Goal: Transaction & Acquisition: Purchase product/service

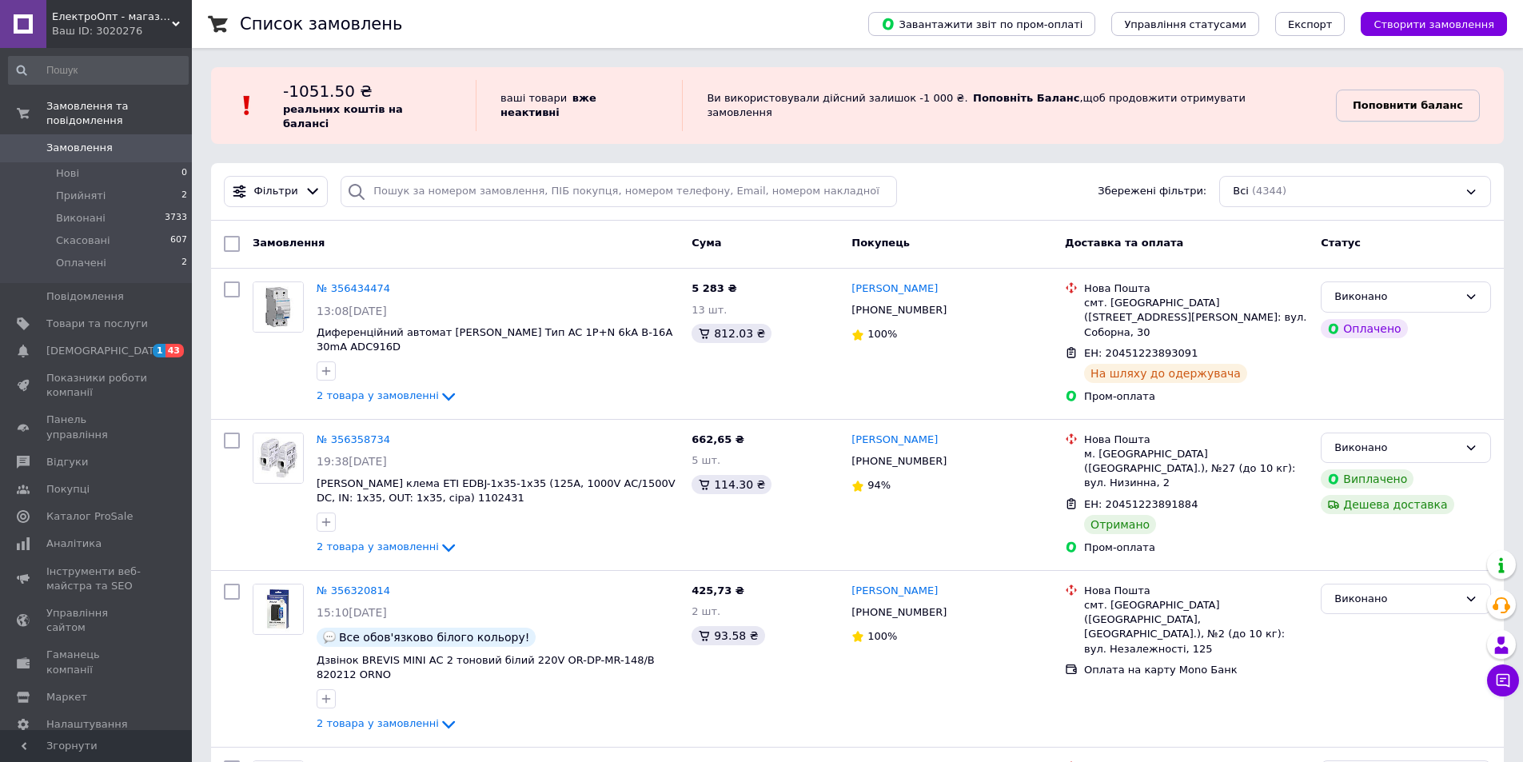
click at [1405, 99] on b "Поповнити баланс" at bounding box center [1408, 105] width 110 height 12
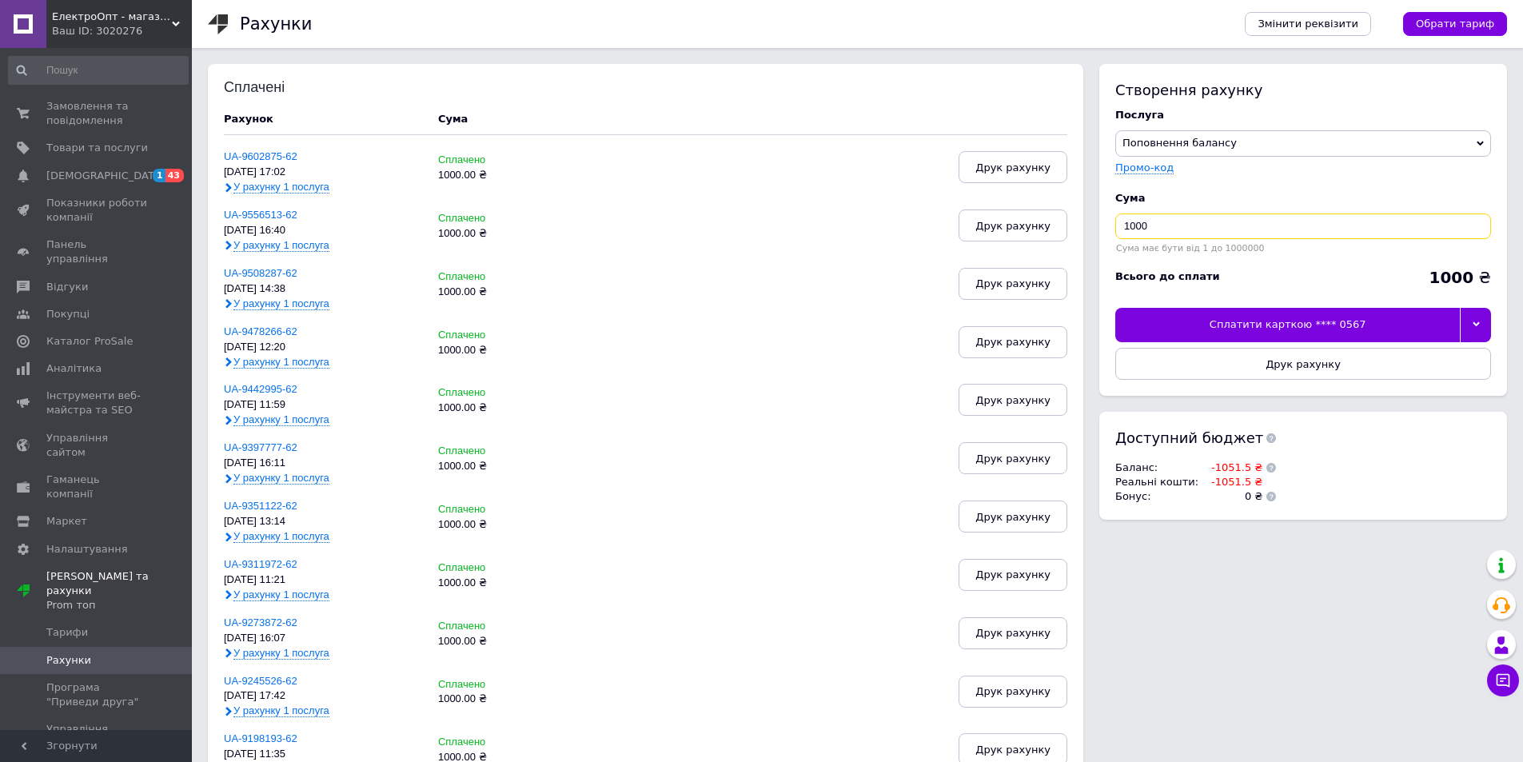
drag, startPoint x: 1167, startPoint y: 224, endPoint x: 1111, endPoint y: 225, distance: 56.8
click at [1111, 225] on div "Створення рахунку Послуга Поповнення балансу Premium-дизайн Промо-код Cума 1000…" at bounding box center [1303, 230] width 408 height 332
type input "2000"
click at [1204, 323] on div "Сплатити карткою **** 0567" at bounding box center [1287, 325] width 345 height 34
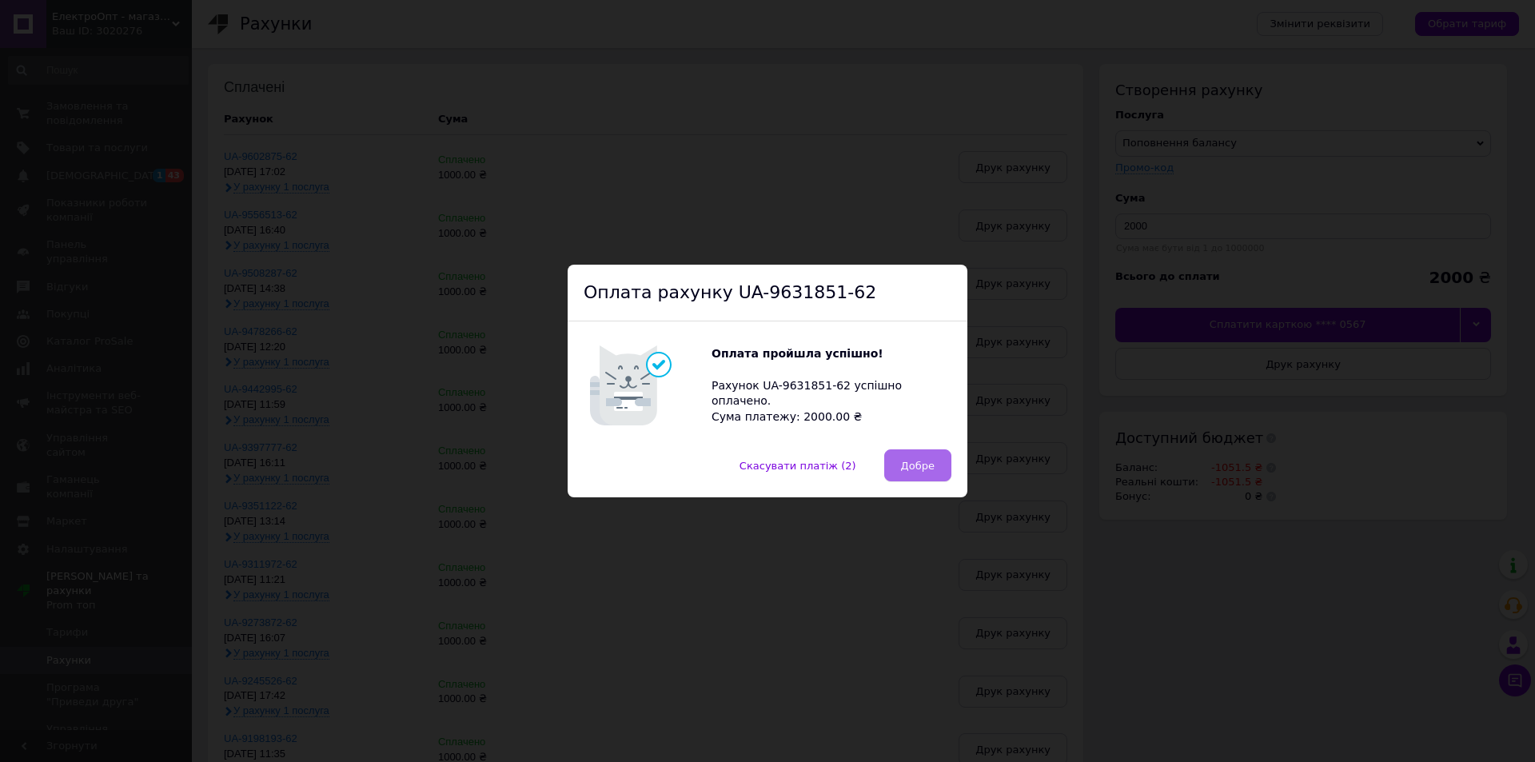
click at [904, 463] on span "Добре" at bounding box center [918, 466] width 34 height 12
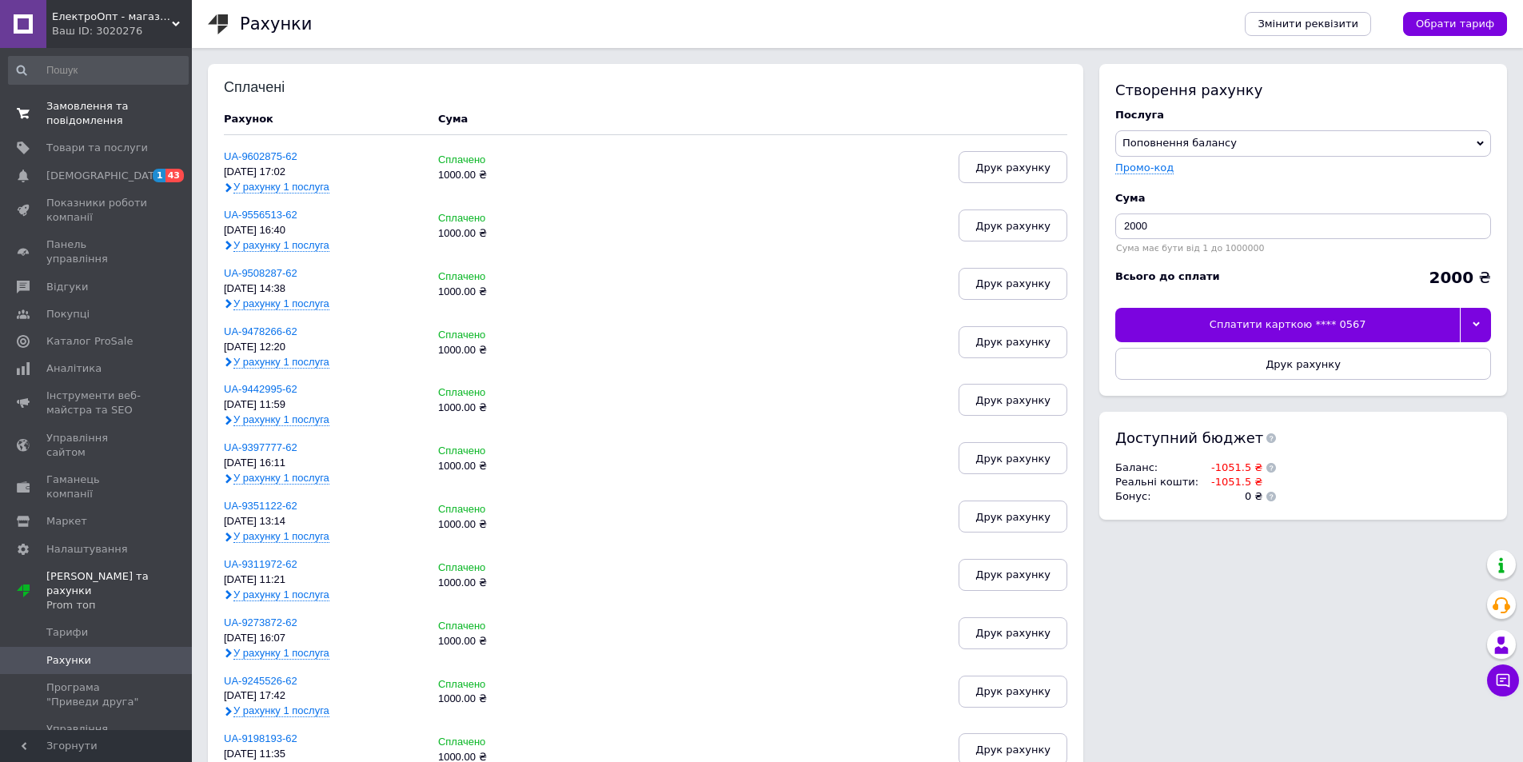
click at [128, 102] on span "Замовлення та повідомлення" at bounding box center [97, 113] width 102 height 29
